Goal: Task Accomplishment & Management: Manage account settings

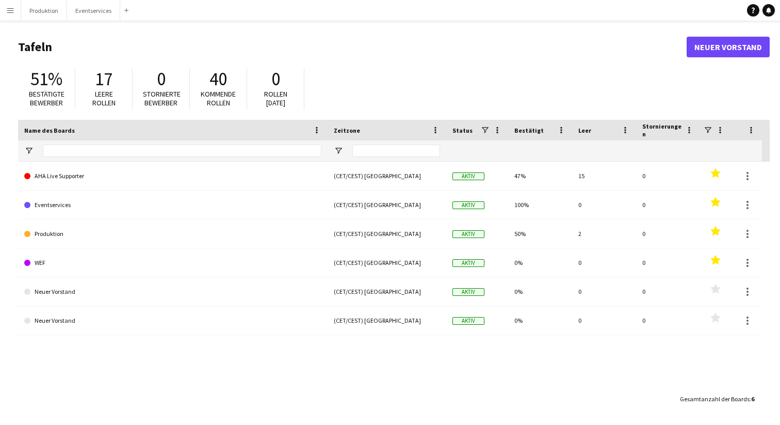
click at [11, 11] on app-icon "Menü" at bounding box center [10, 10] width 8 height 8
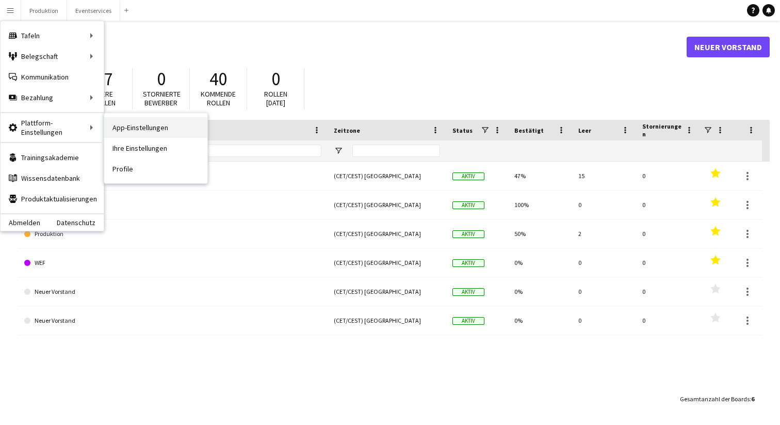
click at [152, 129] on link "App-Einstellungen" at bounding box center [155, 127] width 103 height 21
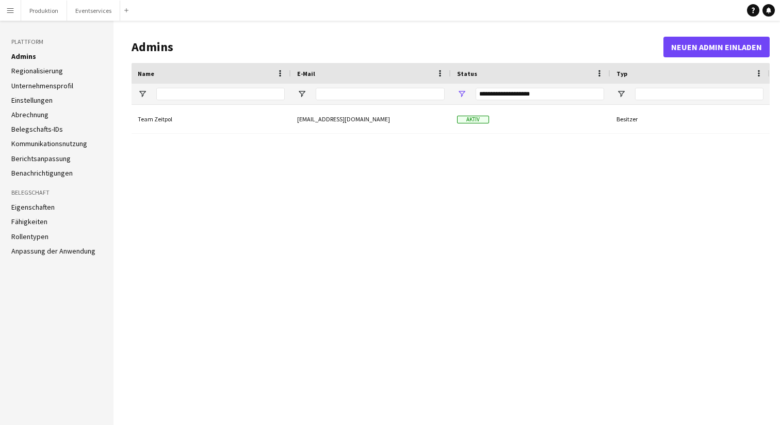
click at [40, 113] on link "Abrechnung" at bounding box center [29, 114] width 37 height 9
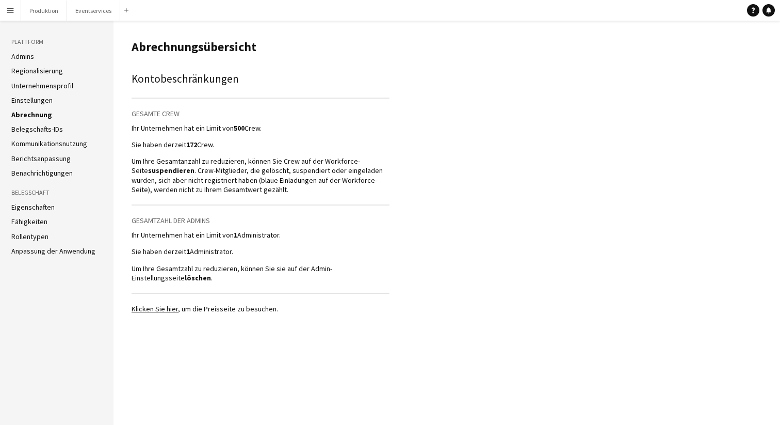
click at [242, 237] on p "Ihr Unternehmen hat ein Limit von 1 Administrator." at bounding box center [261, 234] width 258 height 9
click at [41, 98] on link "Einstellungen" at bounding box center [31, 99] width 41 height 9
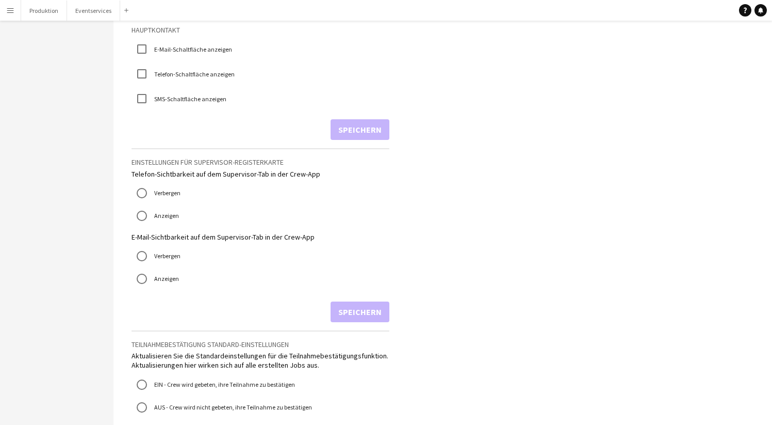
scroll to position [618, 0]
